Goal: Transaction & Acquisition: Purchase product/service

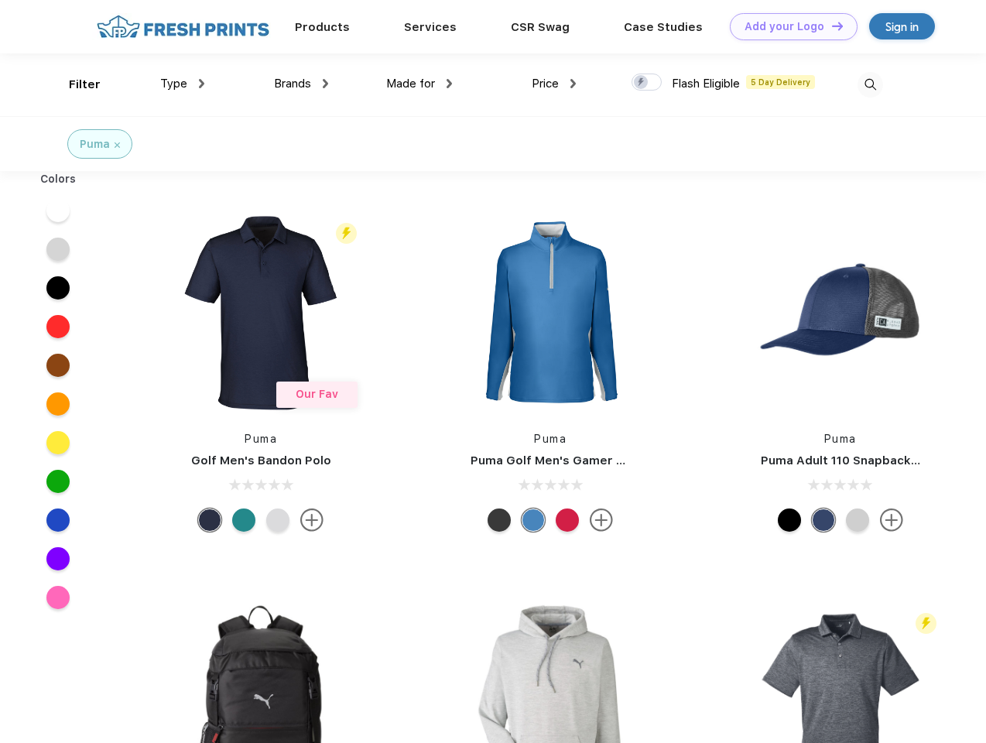
click at [788, 26] on link "Add your Logo Design Tool" at bounding box center [794, 26] width 128 height 27
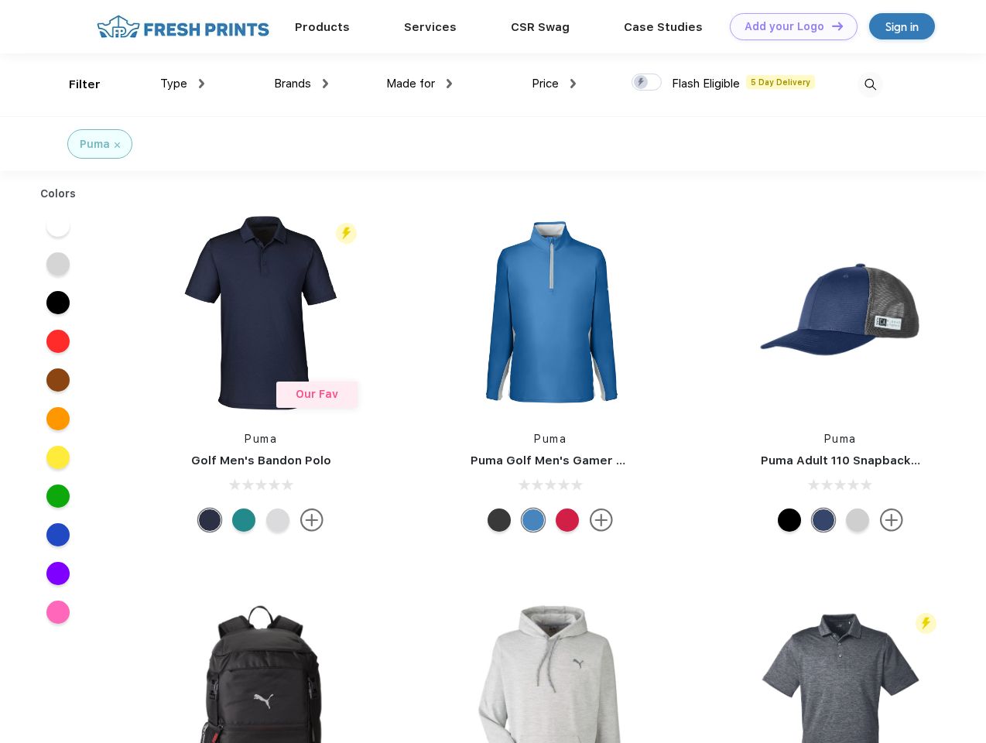
click at [0, 0] on div "Design Tool" at bounding box center [0, 0] width 0 height 0
click at [831, 26] on link "Add your Logo Design Tool" at bounding box center [794, 26] width 128 height 27
click at [74, 84] on div "Filter" at bounding box center [85, 85] width 32 height 18
click at [183, 84] on span "Type" at bounding box center [173, 84] width 27 height 14
click at [301, 84] on span "Brands" at bounding box center [292, 84] width 37 height 14
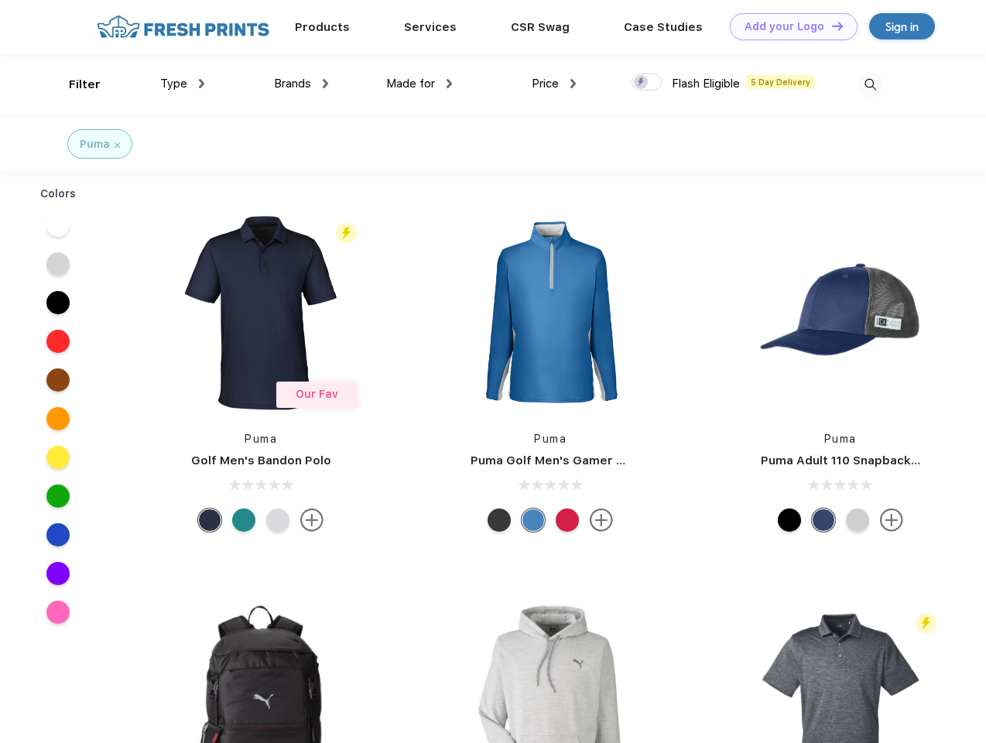
click at [420, 84] on span "Made for" at bounding box center [410, 84] width 49 height 14
click at [554, 84] on span "Price" at bounding box center [545, 84] width 27 height 14
click at [647, 83] on div at bounding box center [647, 82] width 30 height 17
click at [642, 83] on input "checkbox" at bounding box center [637, 78] width 10 height 10
click at [870, 84] on img at bounding box center [871, 85] width 26 height 26
